Goal: Task Accomplishment & Management: Complete application form

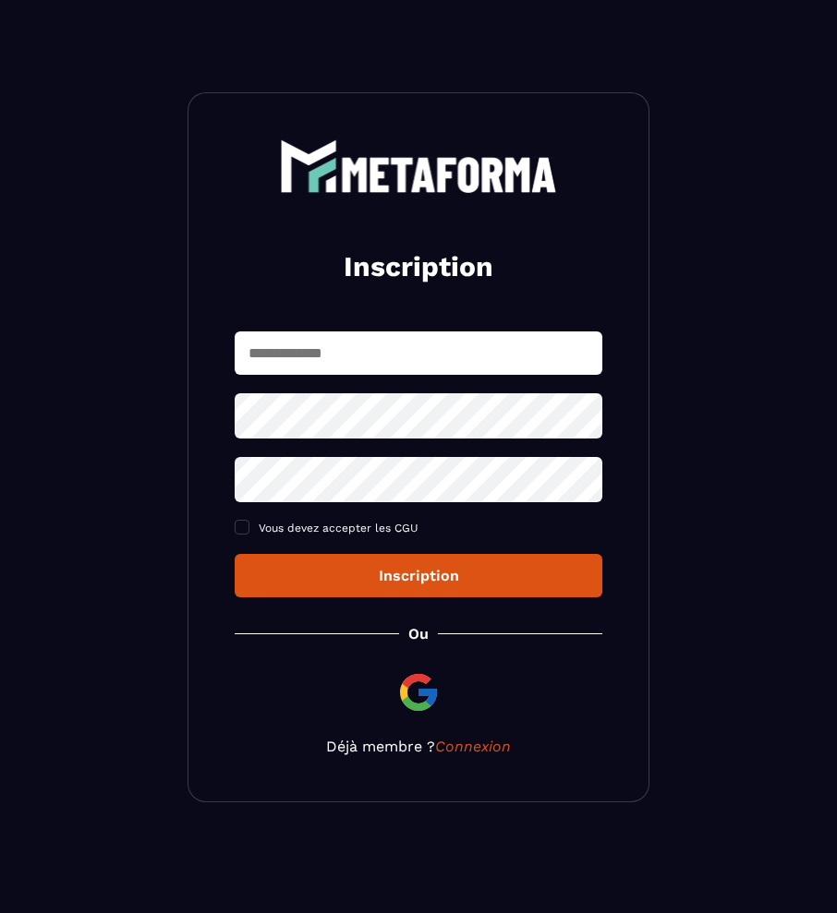
click at [333, 355] on input "text" at bounding box center [418, 352] width 367 height 43
type input "**********"
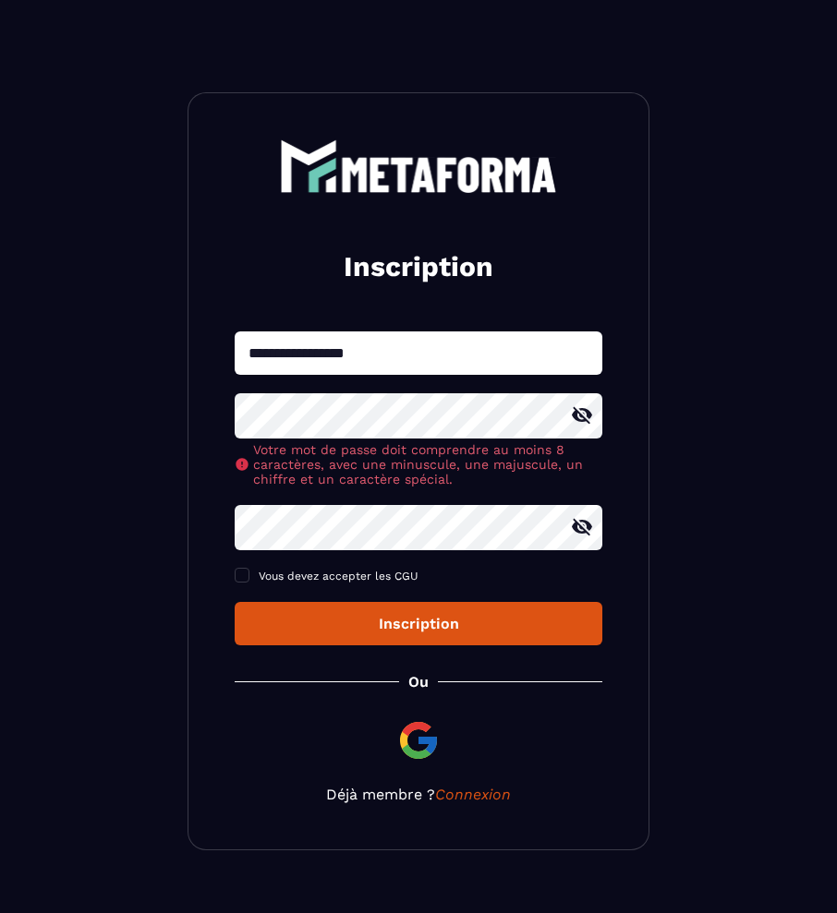
click at [588, 417] on icon at bounding box center [582, 415] width 20 height 17
click at [583, 418] on icon at bounding box center [582, 416] width 20 height 14
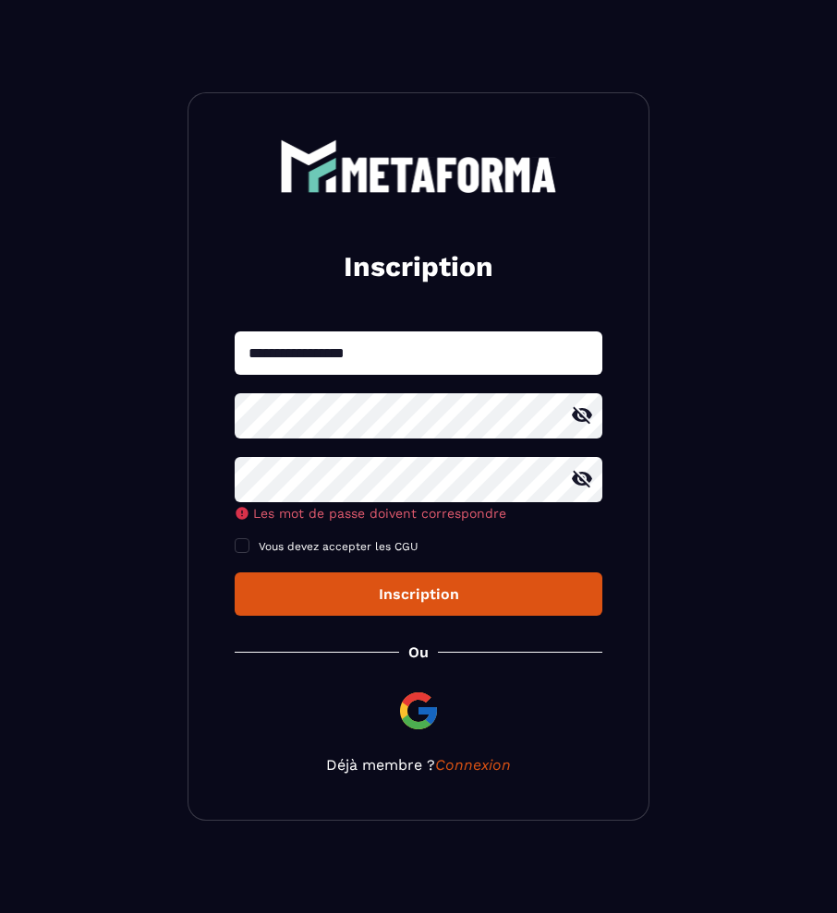
click at [588, 482] on icon at bounding box center [582, 479] width 20 height 17
click at [582, 481] on icon at bounding box center [582, 480] width 20 height 14
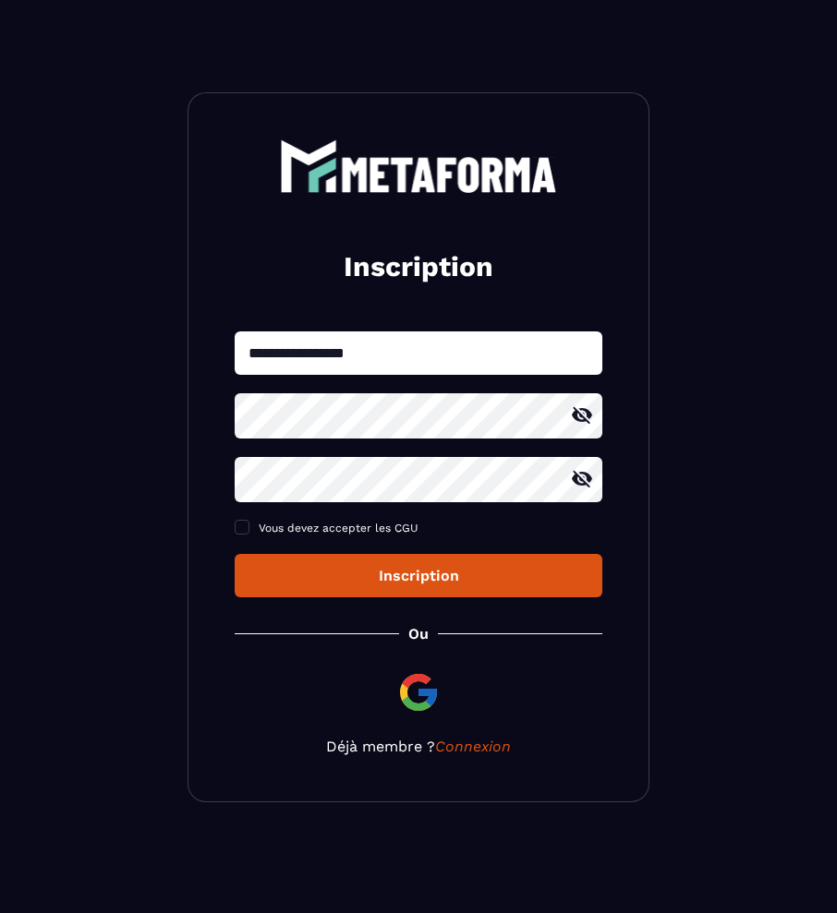
click at [584, 480] on icon at bounding box center [582, 479] width 20 height 17
click at [584, 480] on icon at bounding box center [582, 480] width 20 height 14
click at [315, 529] on span "Vous devez accepter les CGU" at bounding box center [339, 528] width 160 height 13
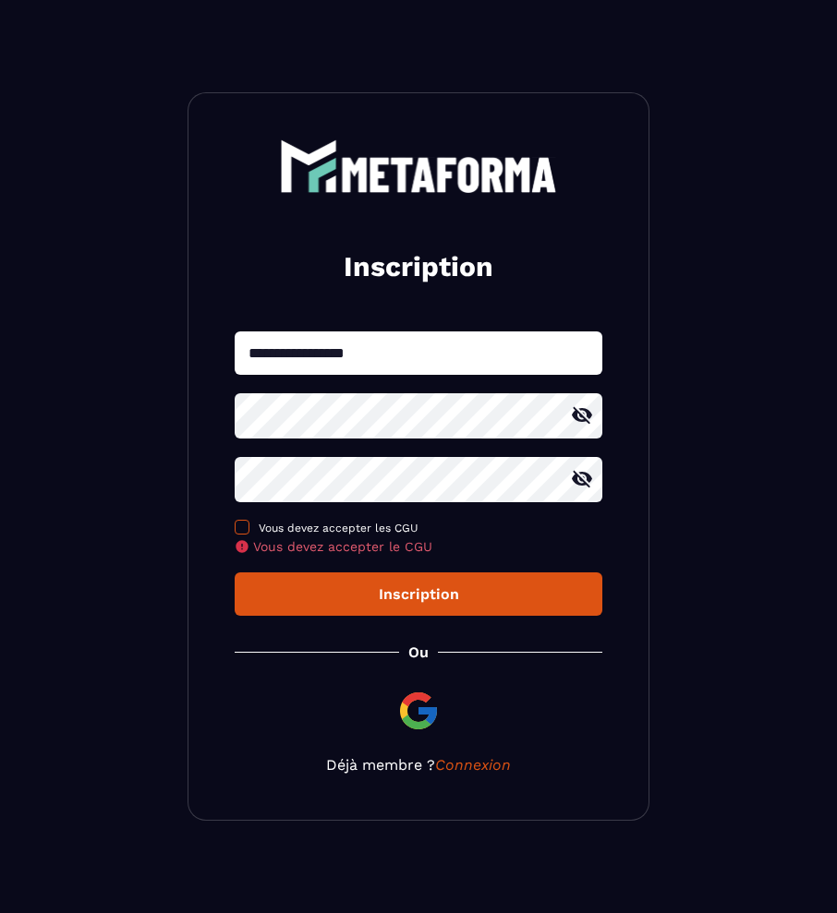
click at [245, 529] on span at bounding box center [242, 527] width 15 height 15
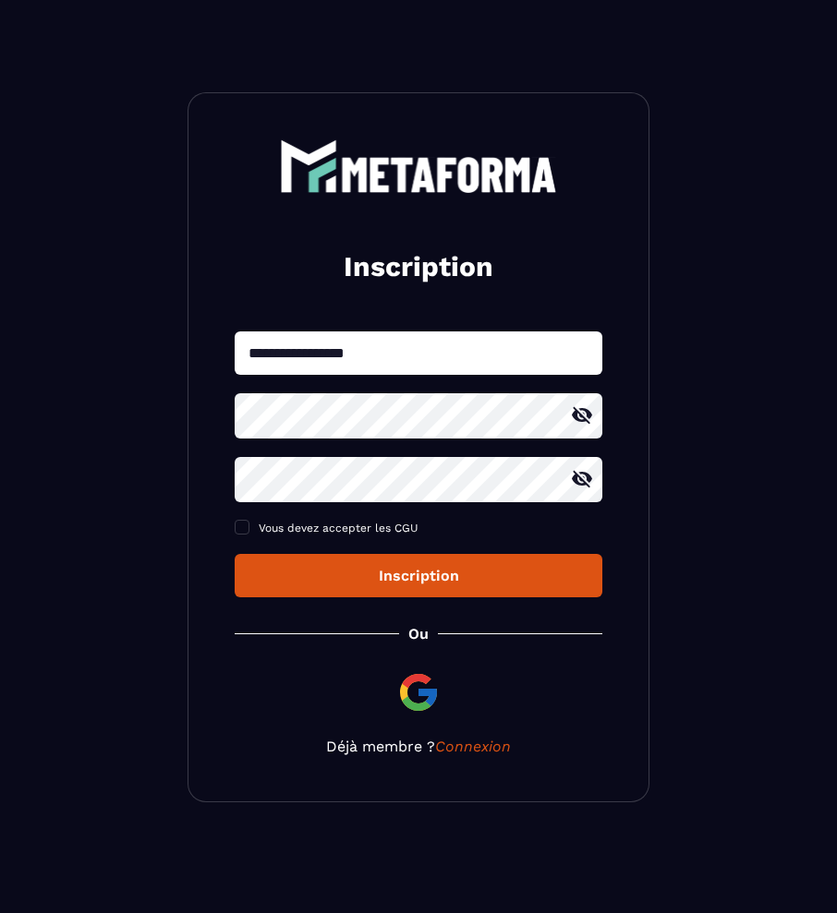
click at [429, 581] on div "Inscription" at bounding box center [418, 576] width 338 height 18
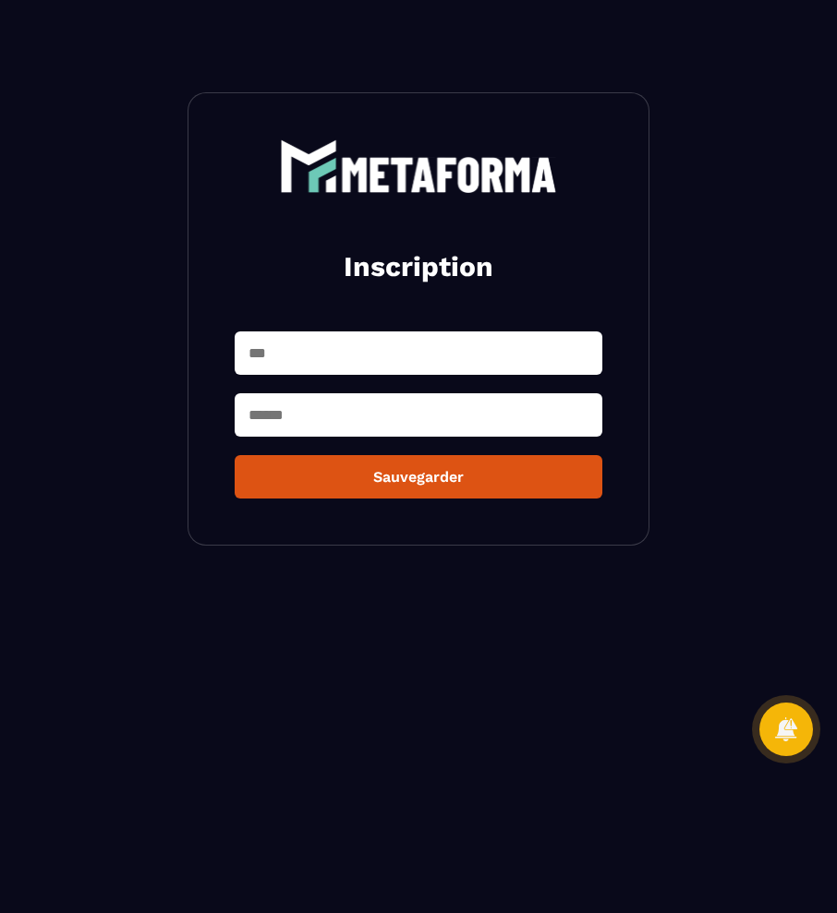
click at [259, 352] on input "text" at bounding box center [418, 352] width 367 height 43
type input "******"
click at [269, 417] on input "text" at bounding box center [418, 414] width 367 height 43
type input "*****"
click at [441, 482] on div "Sauvegarder" at bounding box center [418, 477] width 338 height 18
